Goal: Task Accomplishment & Management: Manage account settings

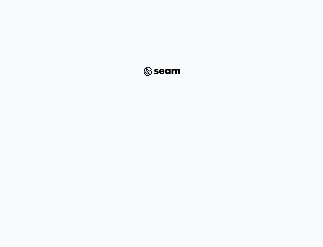
click at [149, 100] on div at bounding box center [162, 72] width 278 height 124
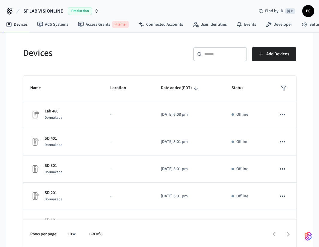
click at [37, 5] on button "SF LAB VISIONLINE Production" at bounding box center [61, 11] width 79 height 13
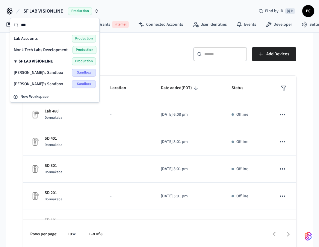
type input "***"
click at [35, 40] on span "Lab Accounts" at bounding box center [26, 39] width 24 height 6
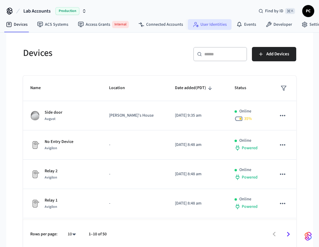
click at [222, 23] on link "User Identities" at bounding box center [210, 24] width 44 height 11
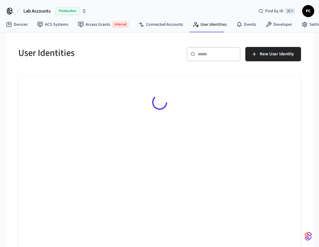
click at [208, 58] on div "​ ​" at bounding box center [214, 54] width 54 height 14
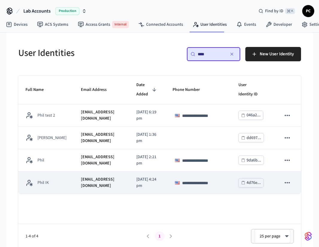
type input "****"
click at [86, 179] on td "test@getseam.com" at bounding box center [102, 183] width 56 height 22
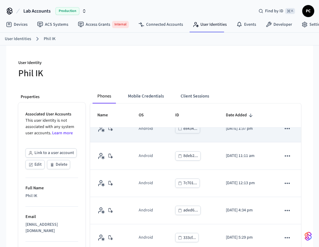
scroll to position [4, 0]
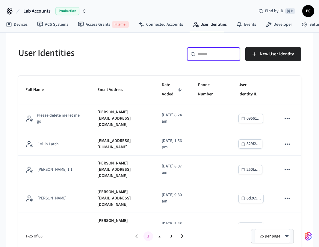
click at [219, 52] on input "text" at bounding box center [217, 54] width 39 height 6
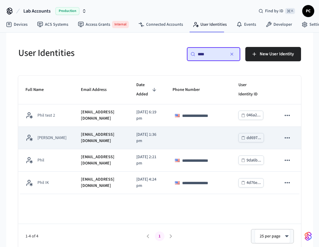
type input "****"
click at [101, 134] on td "phil@example.com" at bounding box center [102, 138] width 56 height 22
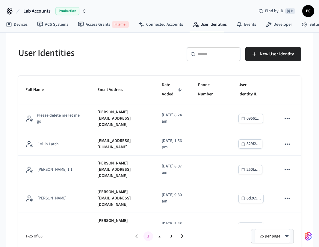
click at [225, 52] on input "text" at bounding box center [217, 54] width 39 height 6
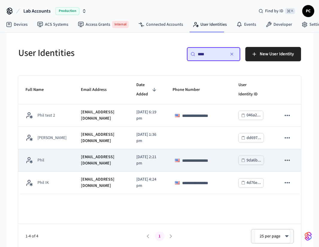
type input "****"
click at [97, 156] on td "[EMAIL_ADDRESS][DOMAIN_NAME]" at bounding box center [102, 160] width 56 height 22
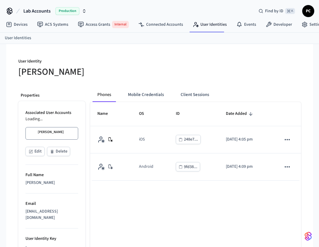
click at [49, 113] on p "Associated User Accounts" at bounding box center [51, 113] width 53 height 6
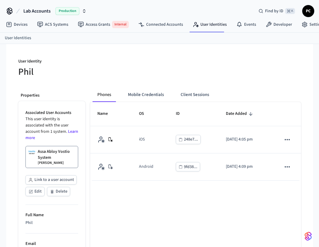
click at [145, 98] on button "Mobile Credentials" at bounding box center [146, 95] width 46 height 14
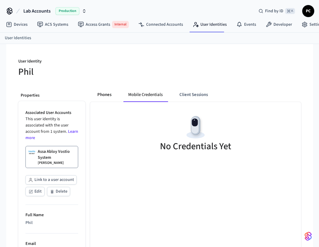
click at [108, 94] on button "Phones" at bounding box center [105, 95] width 24 height 14
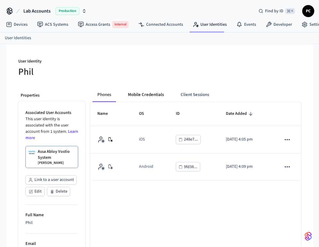
click at [157, 97] on button "Mobile Credentials" at bounding box center [146, 95] width 46 height 14
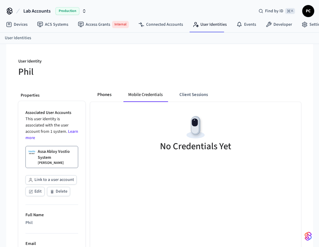
click at [107, 93] on button "Phones" at bounding box center [105, 95] width 24 height 14
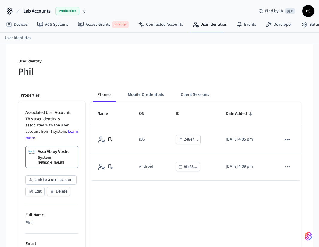
click at [65, 153] on p "Assa Abloy Vostio System" at bounding box center [57, 155] width 38 height 12
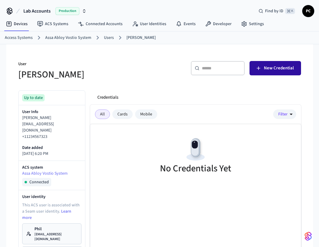
click at [282, 64] on button "New Credential" at bounding box center [275, 68] width 52 height 14
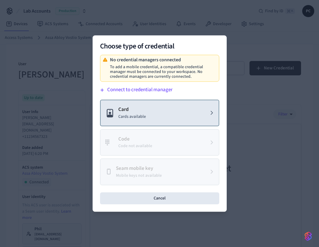
click at [182, 108] on button "Card Cards available" at bounding box center [159, 113] width 119 height 27
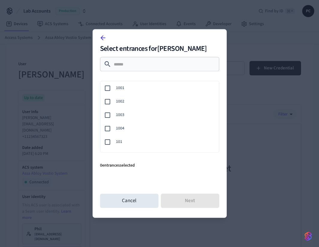
click at [101, 40] on icon at bounding box center [102, 37] width 7 height 7
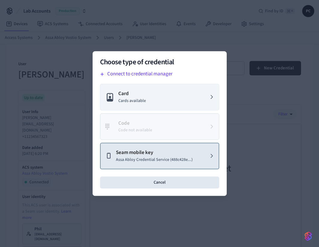
click at [155, 161] on p "Assa Abloy Credential Service (488c428e...)" at bounding box center [154, 160] width 77 height 6
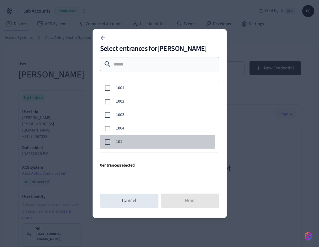
click at [118, 140] on span "101" at bounding box center [165, 142] width 98 height 6
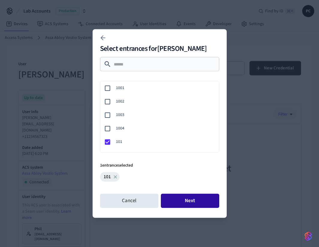
click at [182, 201] on button "Next" at bounding box center [190, 201] width 58 height 14
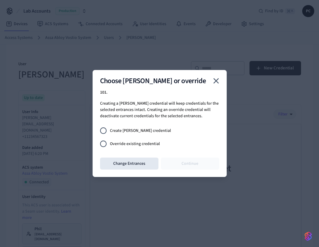
click at [124, 143] on span "Override existing credential" at bounding box center [135, 144] width 50 height 6
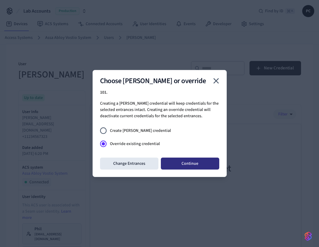
click at [205, 163] on button "Continue" at bounding box center [190, 164] width 58 height 12
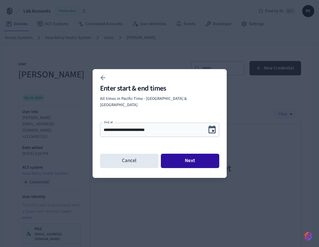
click at [201, 159] on button "Next" at bounding box center [190, 161] width 58 height 14
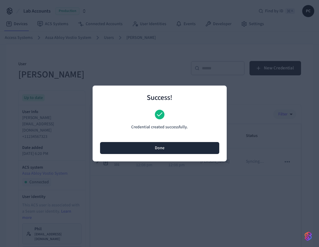
click at [196, 149] on button "Done" at bounding box center [159, 148] width 119 height 12
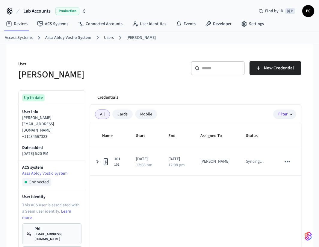
click at [63, 225] on link "[PERSON_NAME] [PERSON_NAME][EMAIL_ADDRESS][DOMAIN_NAME]" at bounding box center [51, 234] width 59 height 21
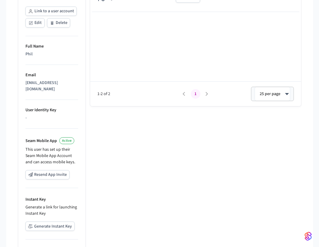
scroll to position [172, 0]
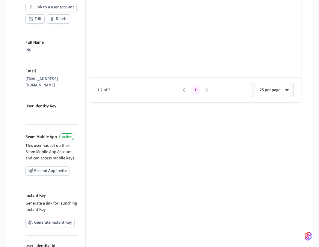
click at [57, 218] on button "Generate Instant Key" at bounding box center [49, 222] width 49 height 9
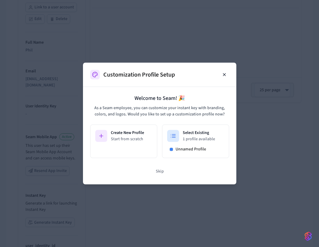
click at [191, 108] on p "As a Seam employee, you can customize your instant key with branding, colors, a…" at bounding box center [159, 111] width 139 height 13
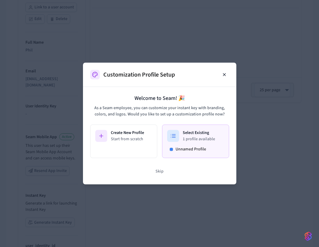
click at [177, 135] on div at bounding box center [173, 136] width 12 height 12
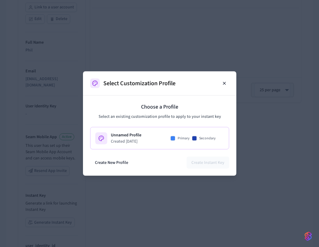
click at [164, 138] on div "Unnamed Profile Created [DATE] Primary Secondary" at bounding box center [159, 138] width 129 height 12
drag, startPoint x: 203, startPoint y: 162, endPoint x: 205, endPoint y: 161, distance: 3.2
click at [205, 161] on button "Create Instant Key" at bounding box center [208, 163] width 43 height 12
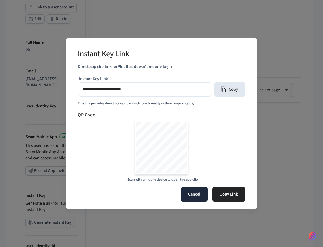
click at [202, 192] on button "Cancel" at bounding box center [194, 194] width 27 height 14
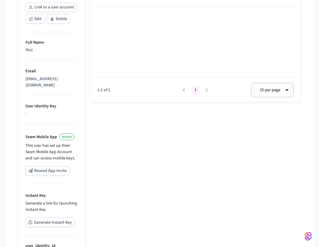
click at [203, 183] on div "Phones Mobile Credentials Client Sessions Name OS ID Date Added iOS 248e7... [D…" at bounding box center [193, 95] width 216 height 370
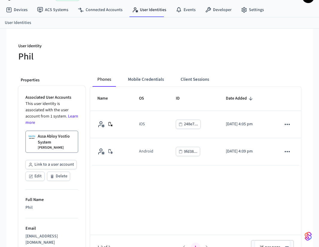
scroll to position [0, 0]
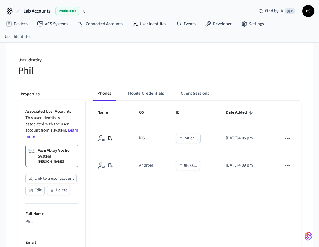
click at [165, 70] on div at bounding box center [232, 66] width 138 height 19
click at [158, 94] on button "Mobile Credentials" at bounding box center [146, 94] width 46 height 14
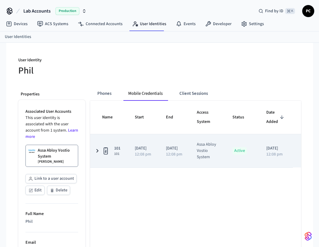
click at [99, 149] on icon "sticky table" at bounding box center [97, 150] width 7 height 7
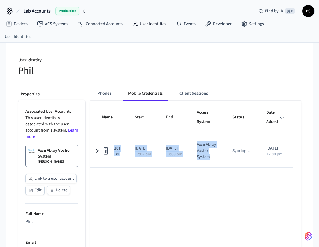
scroll to position [0, 25]
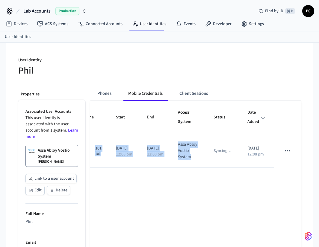
drag, startPoint x: 220, startPoint y: 167, endPoint x: 323, endPoint y: 183, distance: 104.0
click at [319, 183] on html "Lab Accounts Production Find by ID ⌘ K PC Devices ACS Systems Connected Account…" at bounding box center [159, 226] width 319 height 452
click at [273, 177] on div "Name Start End Access System Status Date Added 101 101 [DATE] 12:08 pm [DATE] 1…" at bounding box center [195, 187] width 211 height 173
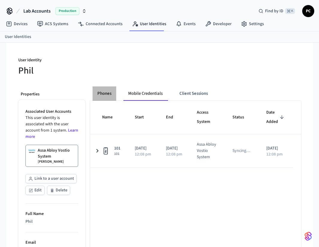
click at [108, 97] on button "Phones" at bounding box center [105, 94] width 24 height 14
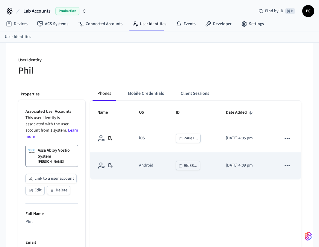
click at [155, 161] on td "Android" at bounding box center [150, 165] width 37 height 27
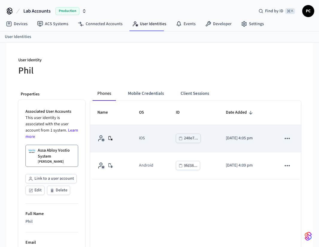
click at [156, 138] on td "iOS" at bounding box center [150, 138] width 37 height 27
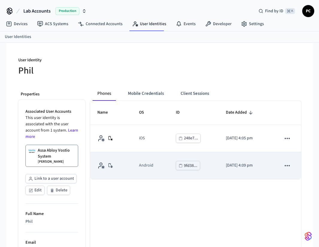
click at [154, 168] on div "Android" at bounding box center [150, 166] width 22 height 6
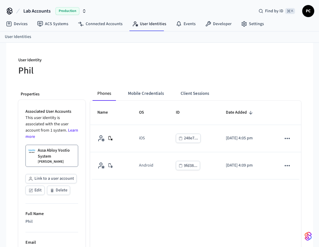
drag, startPoint x: 153, startPoint y: 127, endPoint x: 151, endPoint y: 116, distance: 11.2
click at [153, 126] on td "iOS" at bounding box center [150, 138] width 37 height 27
click at [148, 95] on button "Mobile Credentials" at bounding box center [146, 94] width 46 height 14
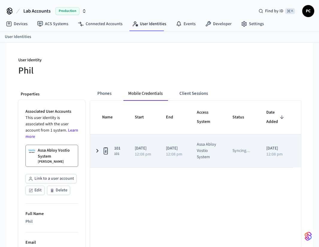
click at [234, 152] on td "Syncing …" at bounding box center [242, 150] width 34 height 33
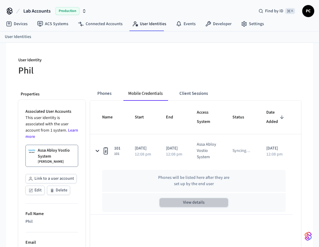
drag, startPoint x: 195, startPoint y: 199, endPoint x: 203, endPoint y: 175, distance: 25.6
click at [203, 175] on div "Phones will be listed here after they are set up by the end user View details" at bounding box center [194, 191] width 184 height 42
click at [203, 175] on p "Phones will be listed here after they are set up by the end user" at bounding box center [194, 181] width 72 height 13
click at [213, 181] on p "Phones will be listed here after they are set up by the end user" at bounding box center [194, 181] width 72 height 13
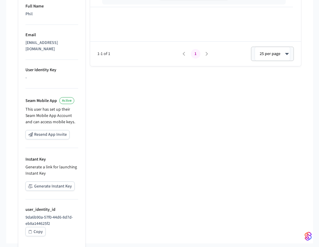
scroll to position [211, 0]
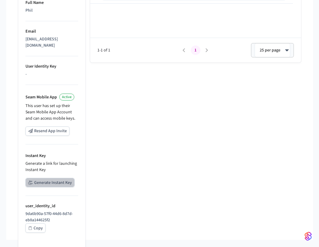
click at [55, 178] on button "Generate Instant Key" at bounding box center [49, 182] width 49 height 9
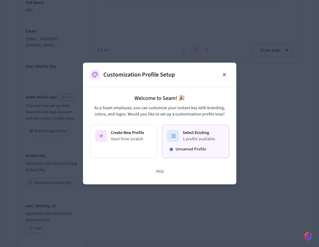
click at [191, 139] on p "1 profile available" at bounding box center [199, 139] width 32 height 6
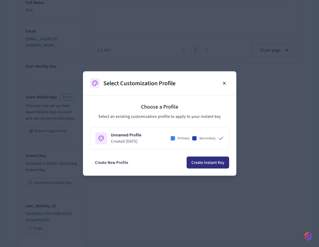
click at [207, 163] on button "Create Instant Key" at bounding box center [208, 163] width 43 height 12
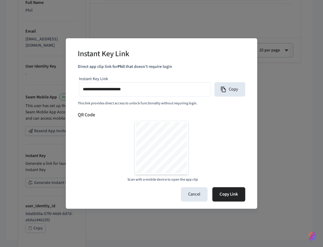
type input "**********"
click at [165, 89] on input "**********" at bounding box center [145, 89] width 124 height 9
click at [221, 113] on h6 "QR Code" at bounding box center [162, 114] width 168 height 7
click at [197, 193] on button "Cancel" at bounding box center [194, 194] width 27 height 14
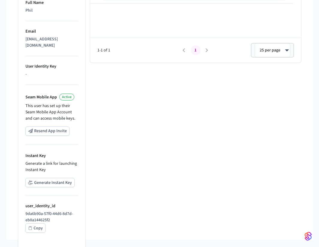
click at [240, 183] on div "Phones Mobile Credentials Client Sessions Name Start End Access System Status D…" at bounding box center [193, 55] width 216 height 370
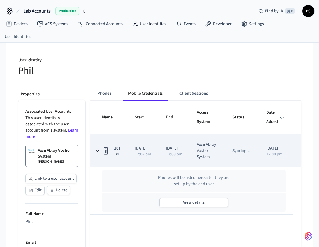
click at [190, 141] on td "[DATE] 12:08 pm" at bounding box center [174, 150] width 31 height 33
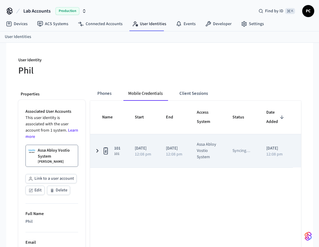
click at [183, 141] on td "[DATE] 12:08 pm" at bounding box center [174, 150] width 31 height 33
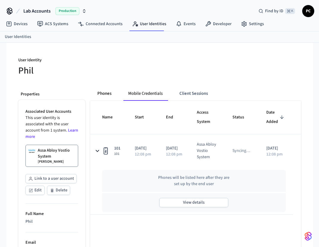
click at [112, 93] on button "Phones" at bounding box center [105, 94] width 24 height 14
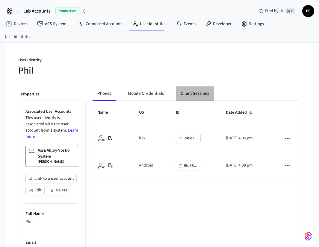
click at [199, 89] on button "Client Sessions" at bounding box center [195, 94] width 38 height 14
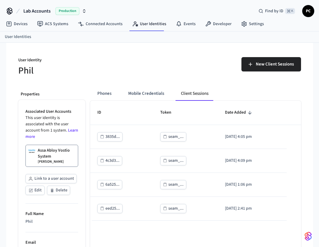
click at [193, 98] on button "Client Sessions" at bounding box center [194, 94] width 37 height 14
click at [122, 92] on div "Phones Mobile Credentials Client Sessions" at bounding box center [157, 94] width 128 height 14
click at [105, 92] on button "Phones" at bounding box center [105, 94] width 24 height 14
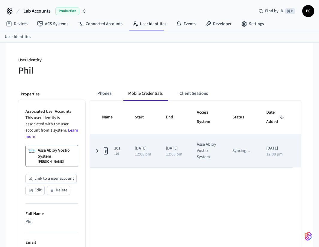
click at [101, 147] on td "101 101" at bounding box center [108, 150] width 37 height 33
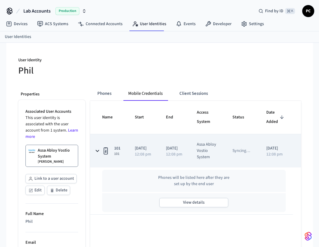
click at [104, 149] on icon "sticky table" at bounding box center [106, 151] width 4 height 7
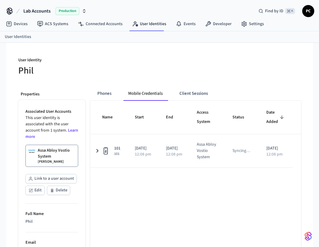
click at [103, 71] on h5 "Phil" at bounding box center [87, 71] width 138 height 12
click at [152, 182] on div "Name Start End Access System Status Date Added 101 101 [DATE] 12:08 pm [DATE] 1…" at bounding box center [195, 187] width 211 height 173
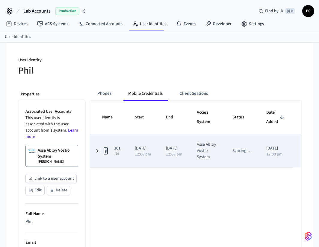
click at [105, 150] on icon "sticky table" at bounding box center [105, 150] width 7 height 7
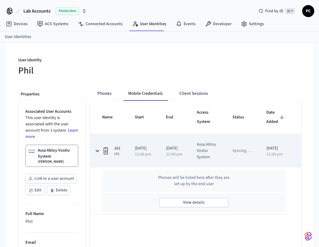
click at [105, 150] on icon "sticky table" at bounding box center [105, 150] width 7 height 7
